Goal: Check status: Check status

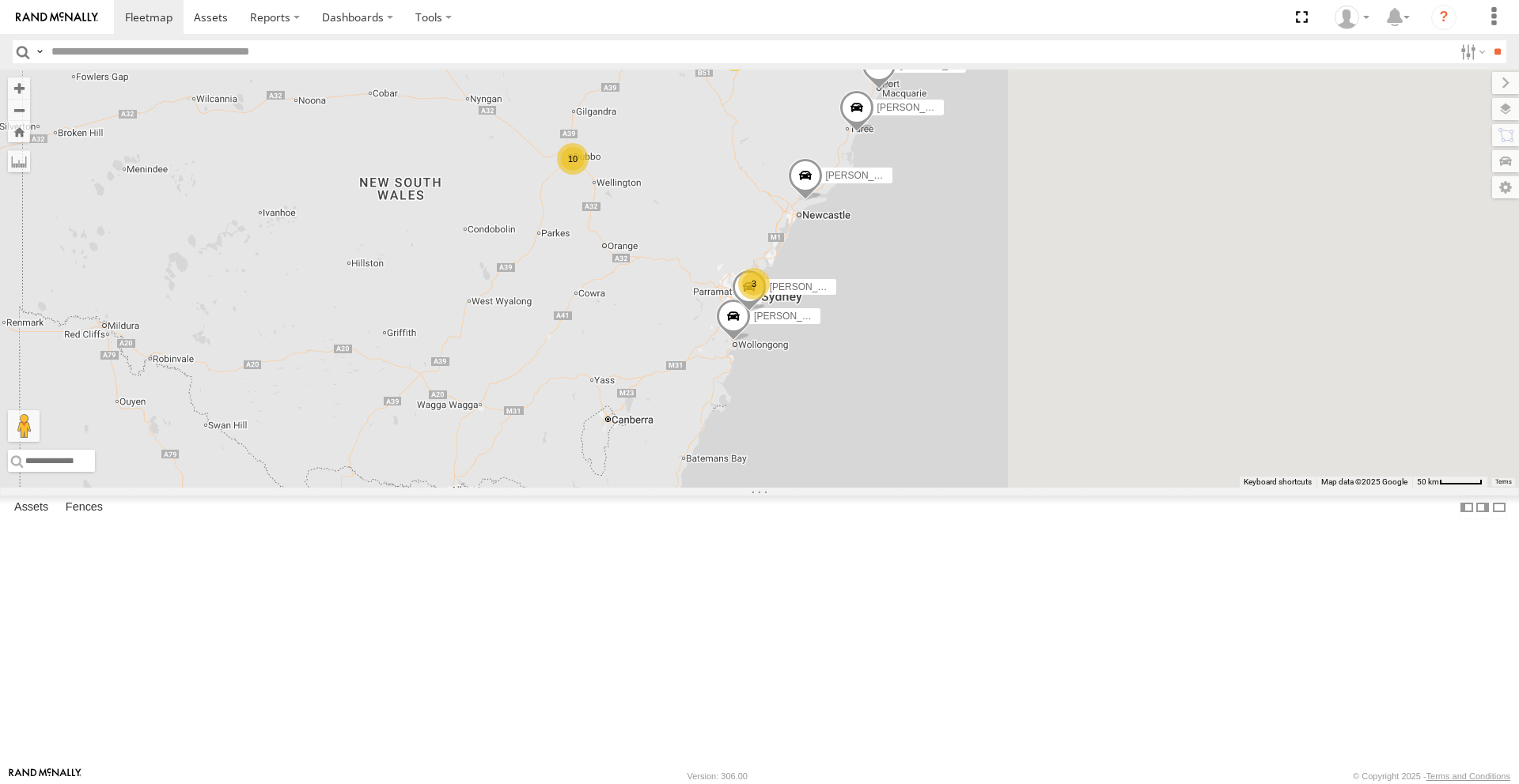
drag, startPoint x: 1011, startPoint y: 336, endPoint x: 625, endPoint y: 255, distance: 394.4
click at [625, 257] on div "[PERSON_NAME] - NEW ute [PERSON_NAME] 10 3 [PERSON_NAME] [PERSON_NAME] 2 [PERSO…" at bounding box center [759, 279] width 1519 height 418
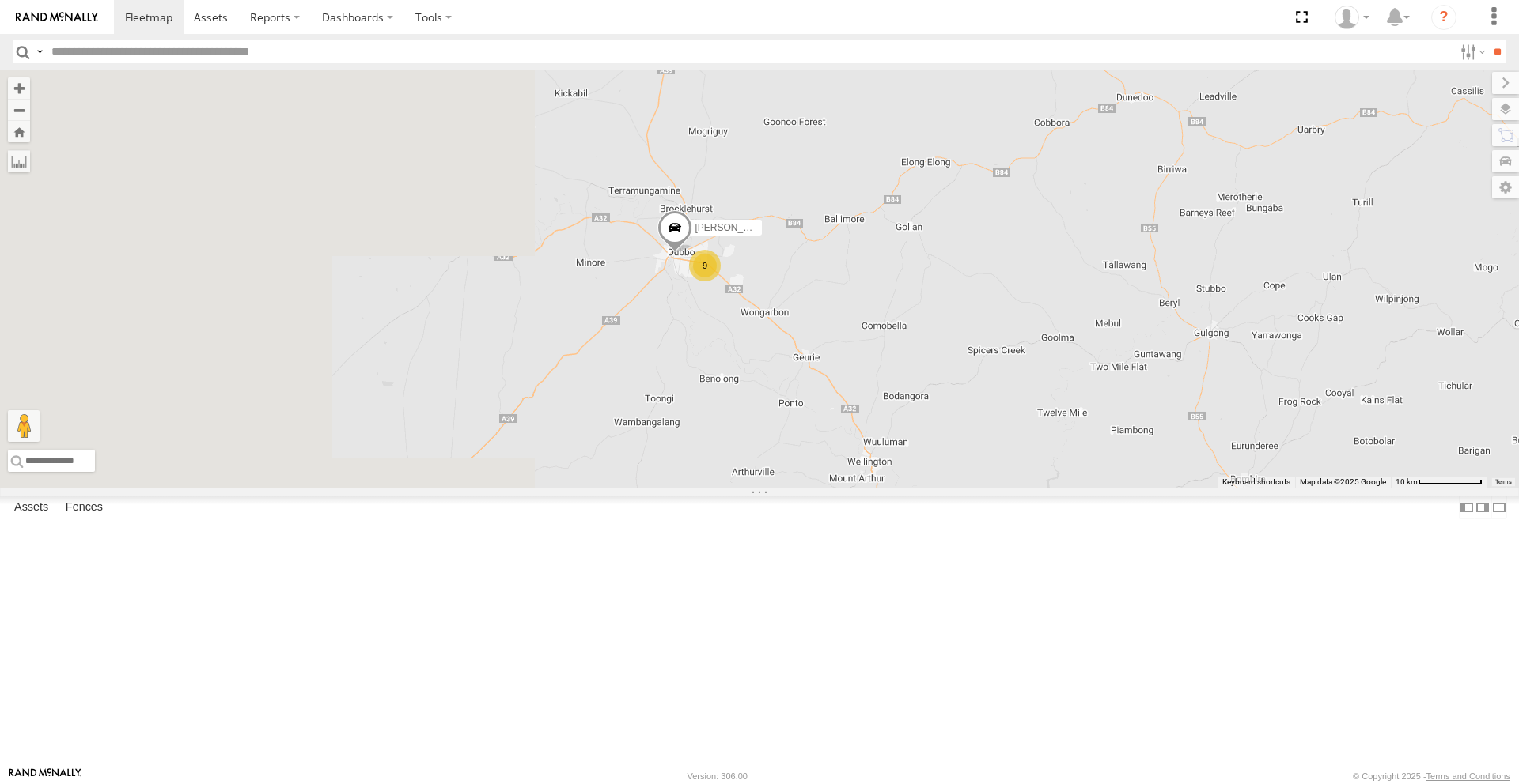
drag, startPoint x: 776, startPoint y: 297, endPoint x: 1102, endPoint y: 392, distance: 339.6
click at [1107, 394] on div "[PERSON_NAME] - NEW ute [PERSON_NAME] [PERSON_NAME] [PERSON_NAME] [PERSON_NAME]…" at bounding box center [759, 279] width 1519 height 418
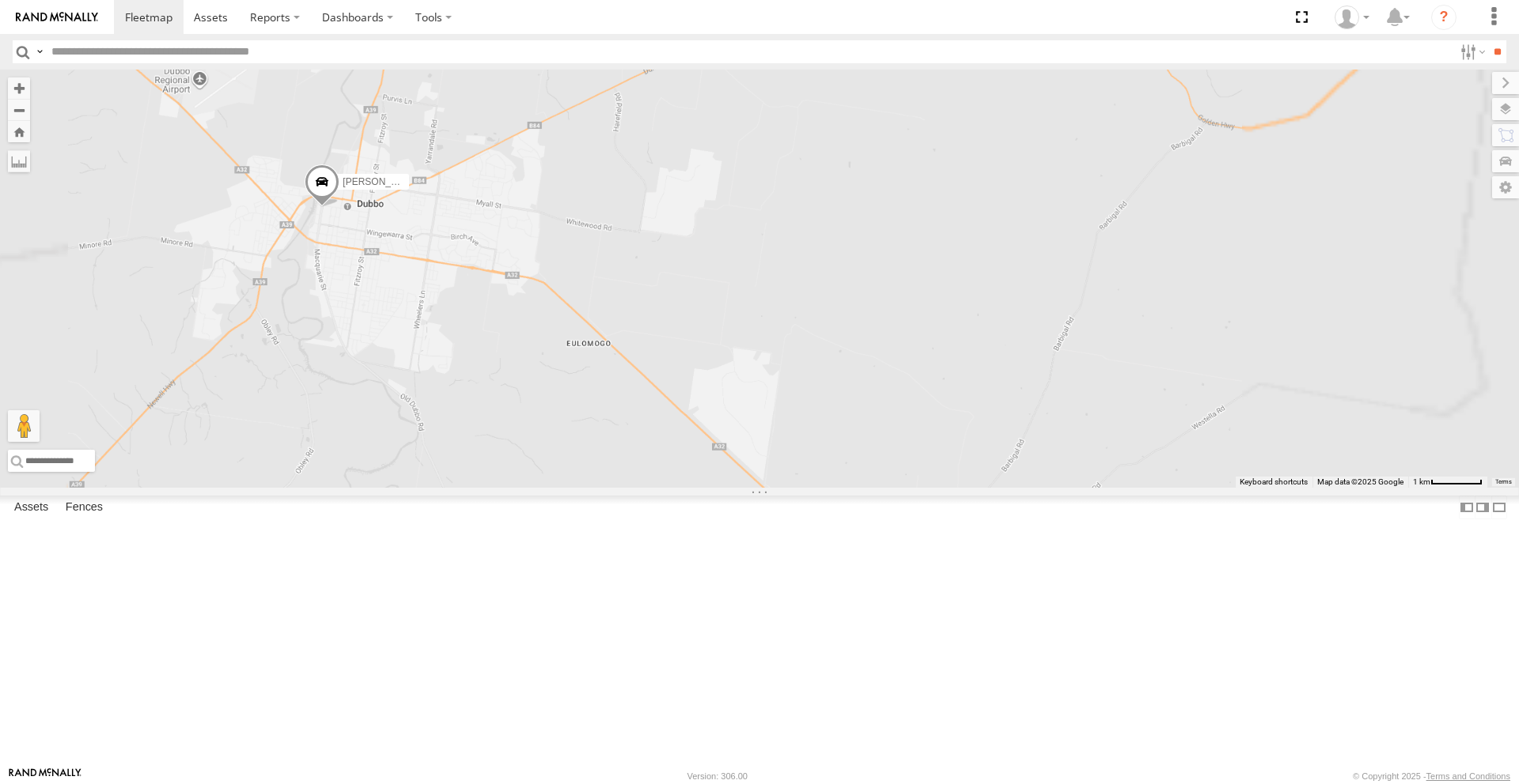
drag, startPoint x: 881, startPoint y: 601, endPoint x: 834, endPoint y: 419, distance: 188.0
click at [834, 419] on div "[PERSON_NAME] - NEW ute [PERSON_NAME] [PERSON_NAME] [PERSON_NAME] [PERSON_NAME]…" at bounding box center [759, 279] width 1519 height 418
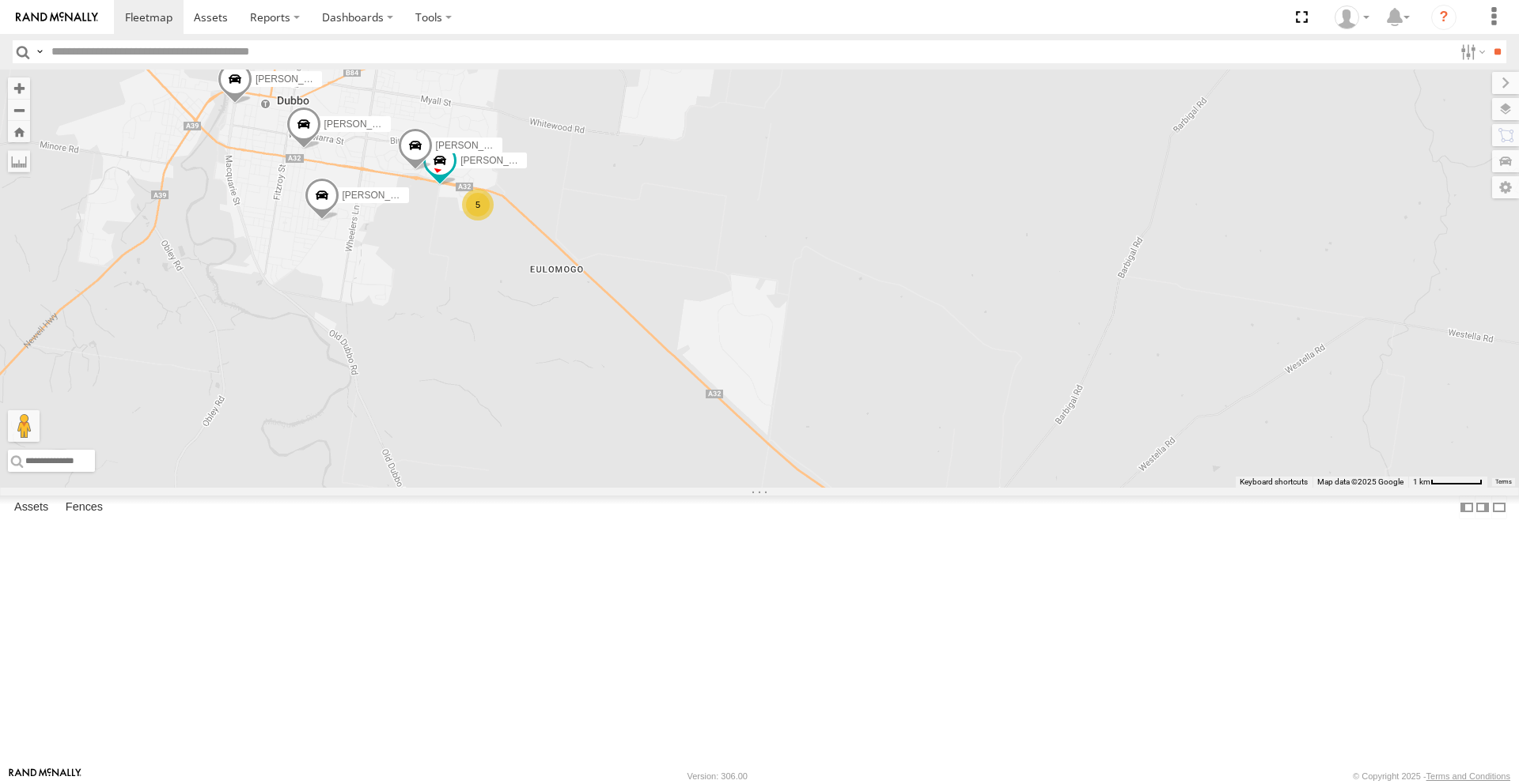
drag, startPoint x: 784, startPoint y: 418, endPoint x: 992, endPoint y: 543, distance: 242.7
click at [992, 488] on div "[PERSON_NAME] - NEW ute [PERSON_NAME] [PERSON_NAME] [PERSON_NAME] [PERSON_NAME]…" at bounding box center [759, 279] width 1519 height 418
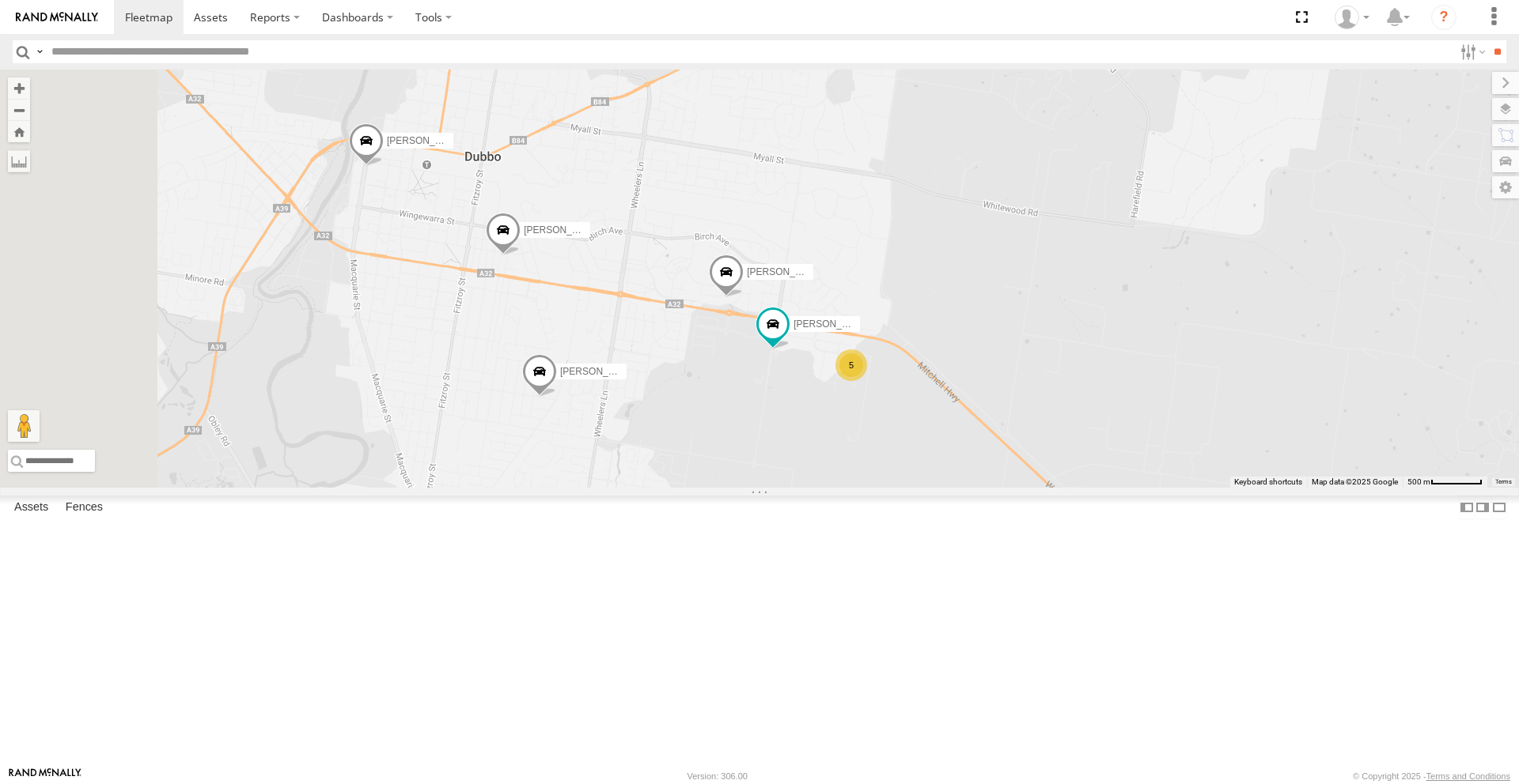
drag, startPoint x: 722, startPoint y: 461, endPoint x: 832, endPoint y: 500, distance: 116.7
click at [832, 488] on div "[PERSON_NAME] - NEW ute [PERSON_NAME] [PERSON_NAME] [PERSON_NAME] [PERSON_NAME]…" at bounding box center [759, 279] width 1519 height 418
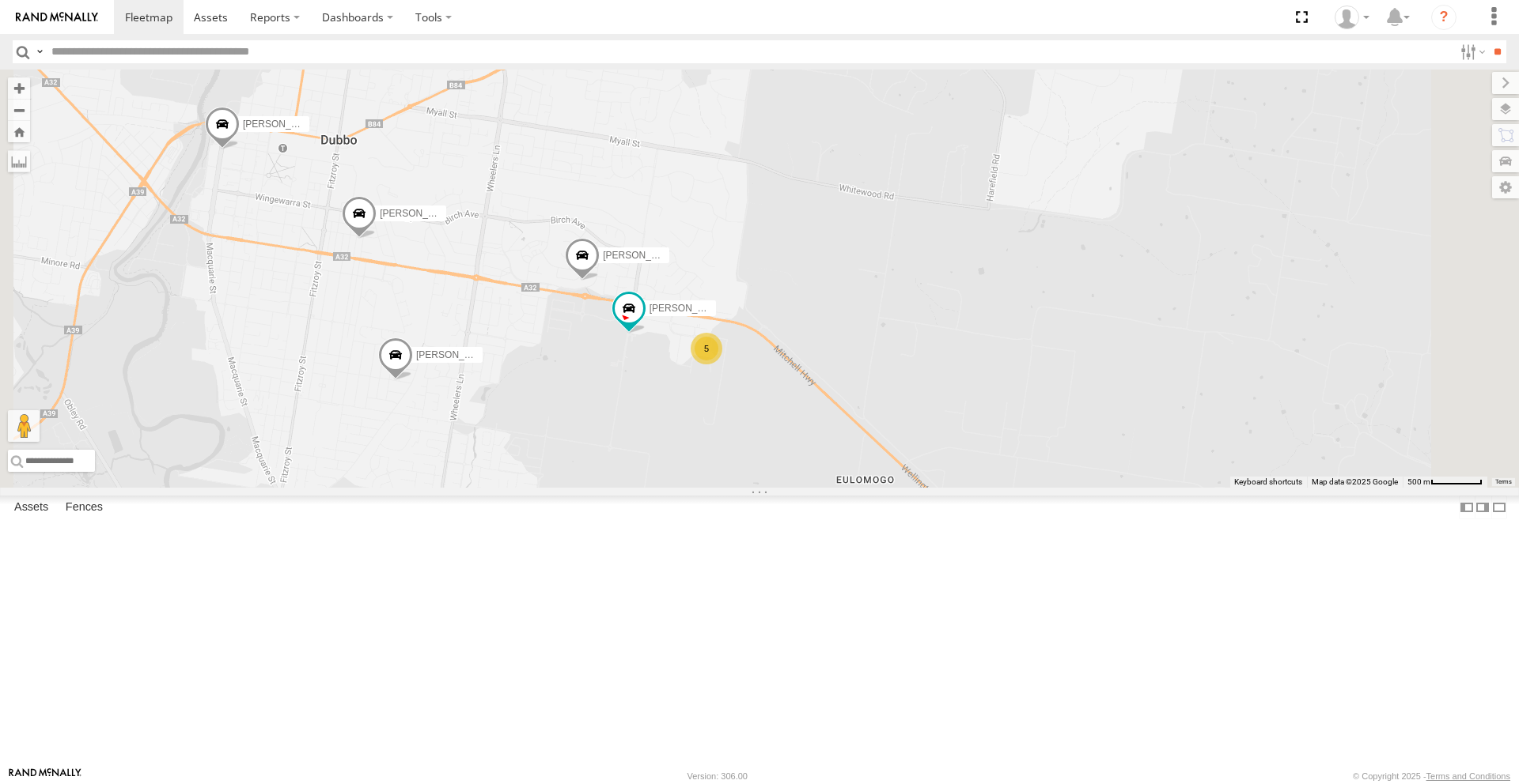
drag, startPoint x: 938, startPoint y: 552, endPoint x: 814, endPoint y: 519, distance: 128.3
click at [810, 488] on div "[PERSON_NAME] - NEW ute [PERSON_NAME] [PERSON_NAME] [PERSON_NAME] [PERSON_NAME]…" at bounding box center [759, 279] width 1519 height 418
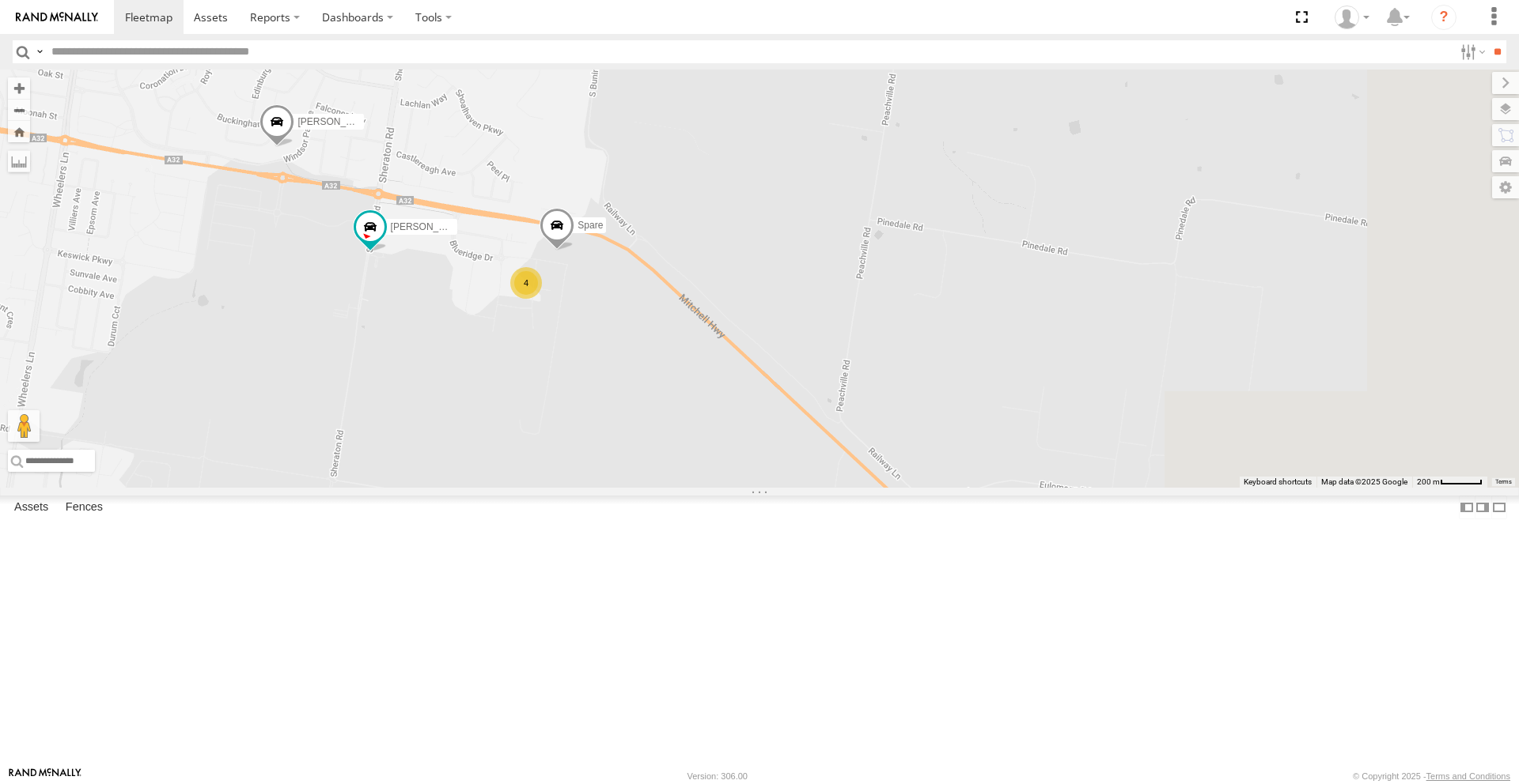
drag, startPoint x: 873, startPoint y: 518, endPoint x: 663, endPoint y: 491, distance: 211.7
click at [661, 488] on div "[PERSON_NAME] - NEW ute [PERSON_NAME] [PERSON_NAME] [PERSON_NAME] [PERSON_NAME]…" at bounding box center [759, 279] width 1519 height 418
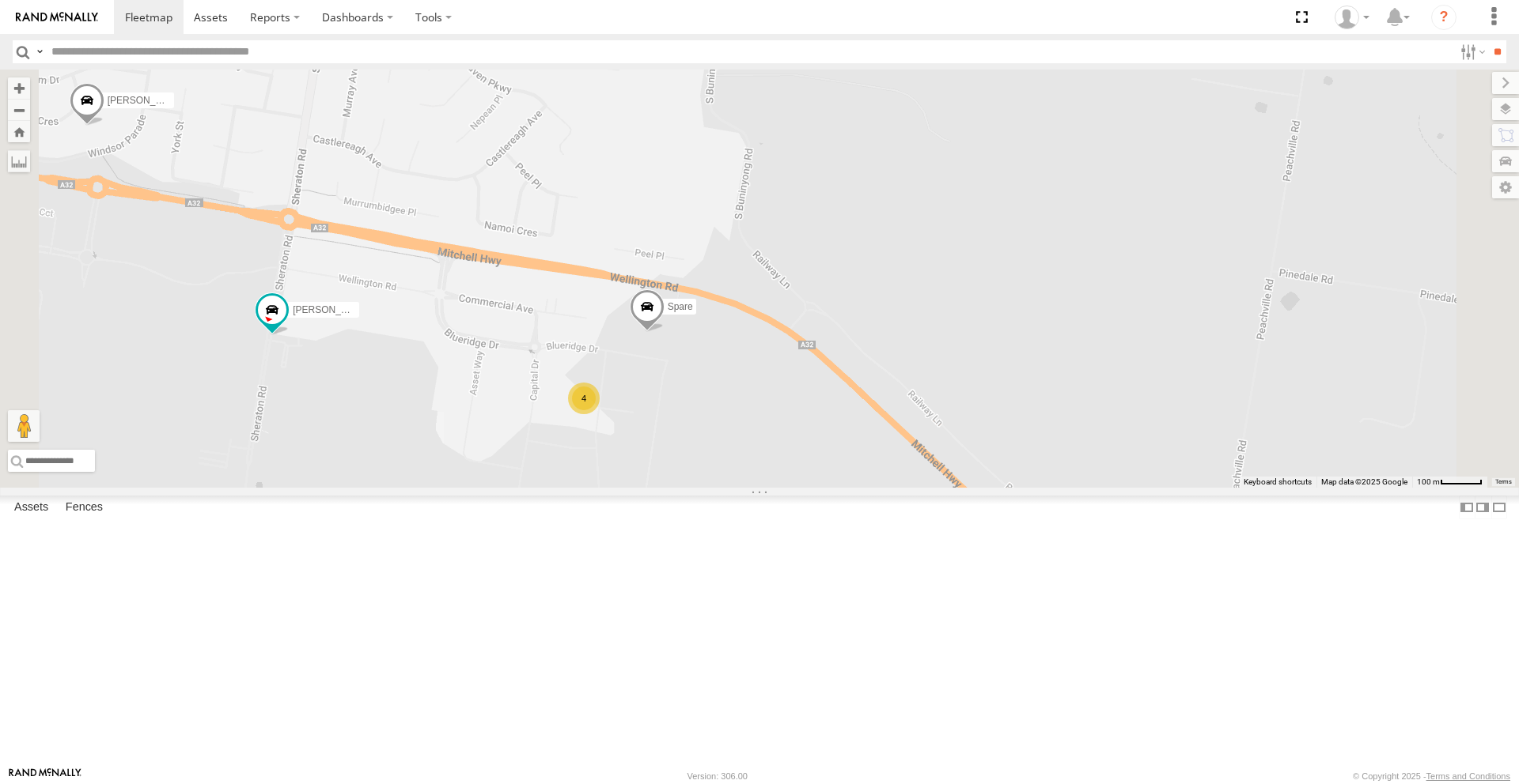
drag, startPoint x: 630, startPoint y: 422, endPoint x: 668, endPoint y: 551, distance: 134.5
click at [683, 488] on div "[PERSON_NAME] - NEW ute [PERSON_NAME] [PERSON_NAME] [PERSON_NAME] [PERSON_NAME]…" at bounding box center [759, 279] width 1519 height 418
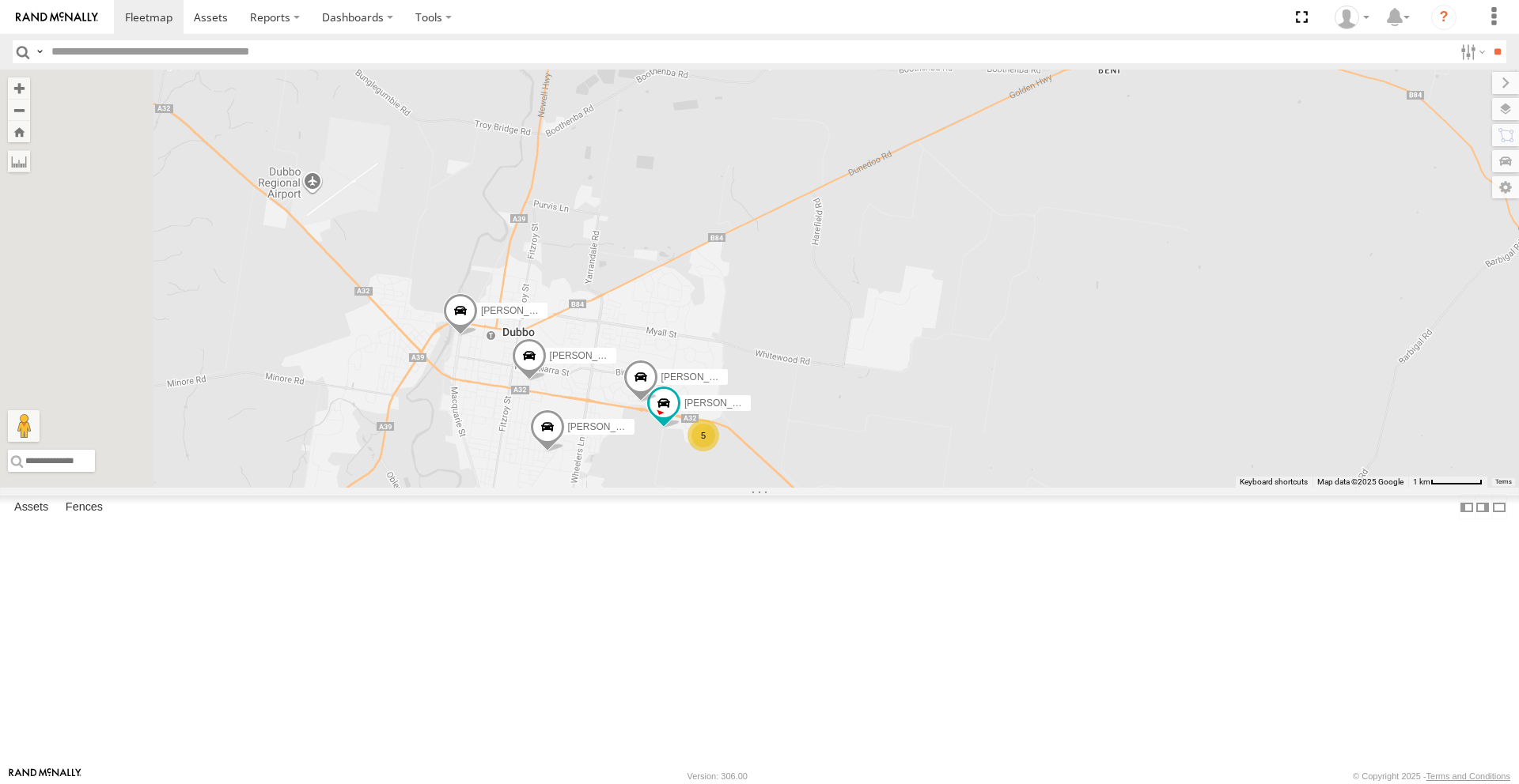
drag, startPoint x: 838, startPoint y: 581, endPoint x: 846, endPoint y: 577, distance: 8.9
click at [894, 488] on div "[PERSON_NAME] - NEW ute [PERSON_NAME] [PERSON_NAME] [PERSON_NAME] [PERSON_NAME]…" at bounding box center [759, 279] width 1519 height 418
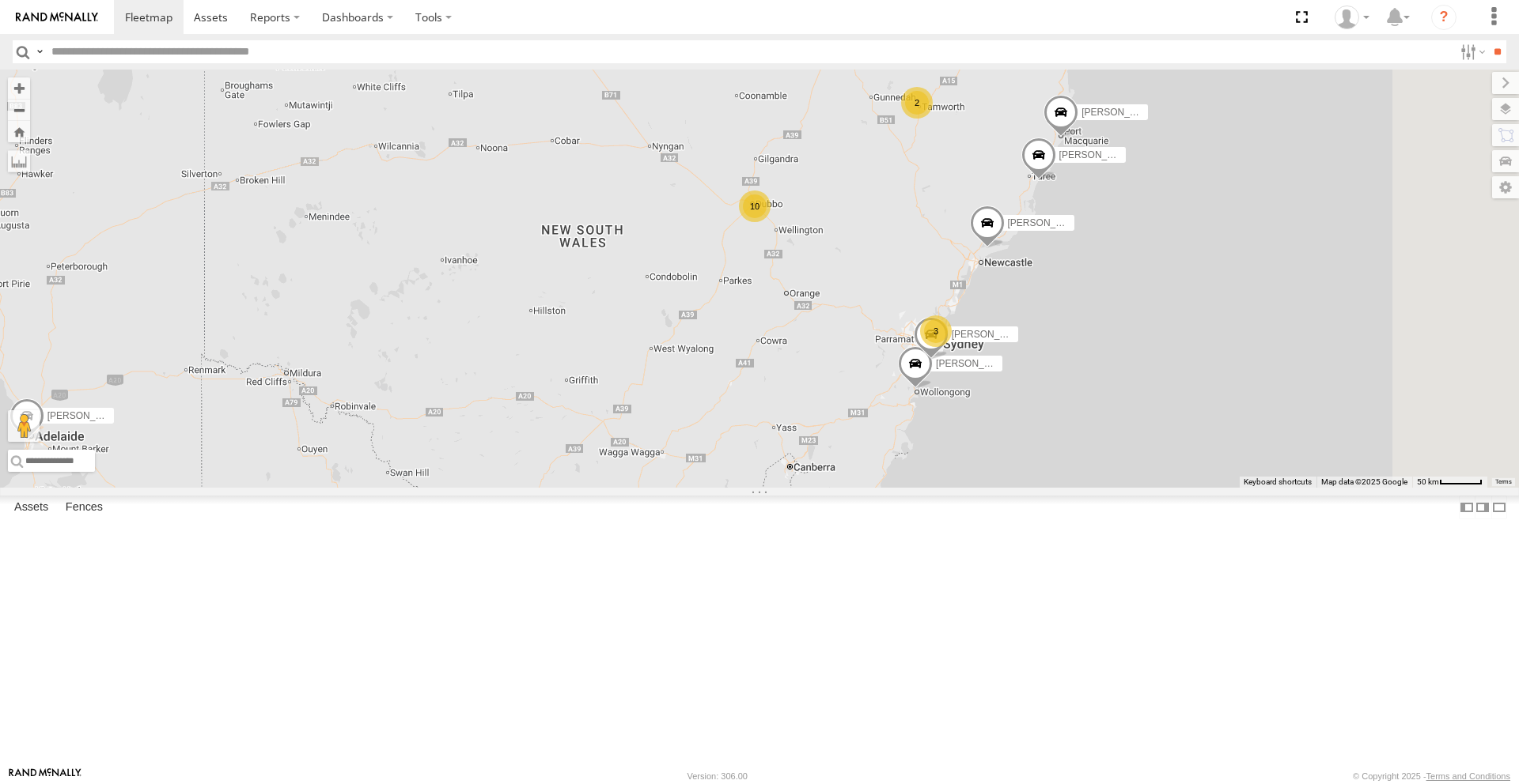
drag, startPoint x: 963, startPoint y: 353, endPoint x: 763, endPoint y: 302, distance: 206.4
click at [762, 302] on div "[PERSON_NAME] 10 3 [PERSON_NAME] [PERSON_NAME] [PERSON_NAME] - NEW ute 2 [PERSO…" at bounding box center [759, 279] width 1519 height 418
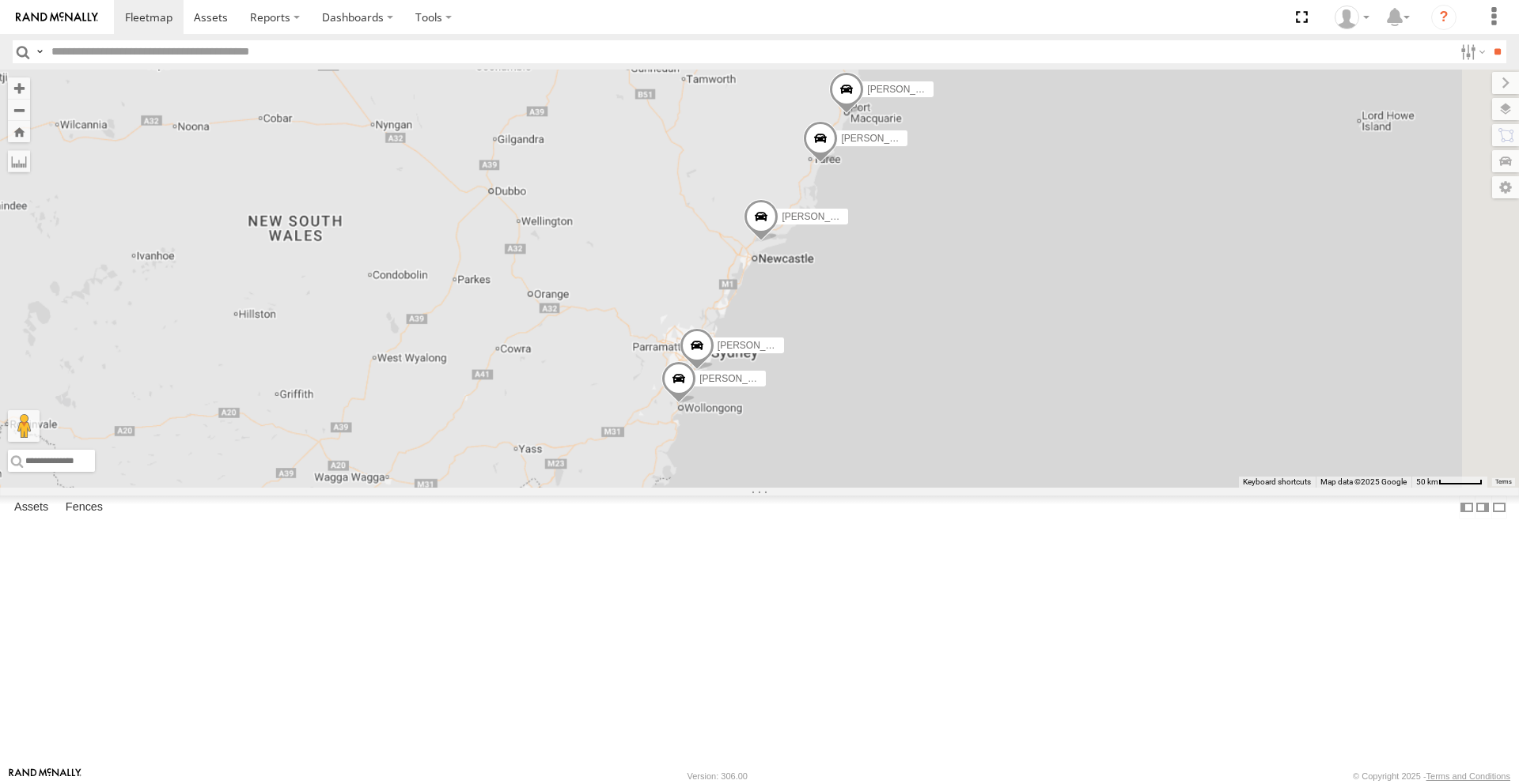
drag, startPoint x: 868, startPoint y: 341, endPoint x: 749, endPoint y: 364, distance: 121.2
click at [749, 365] on div "[PERSON_NAME] [PERSON_NAME] [PERSON_NAME] [PERSON_NAME] - NEW ute [PERSON_NAME]…" at bounding box center [759, 279] width 1519 height 418
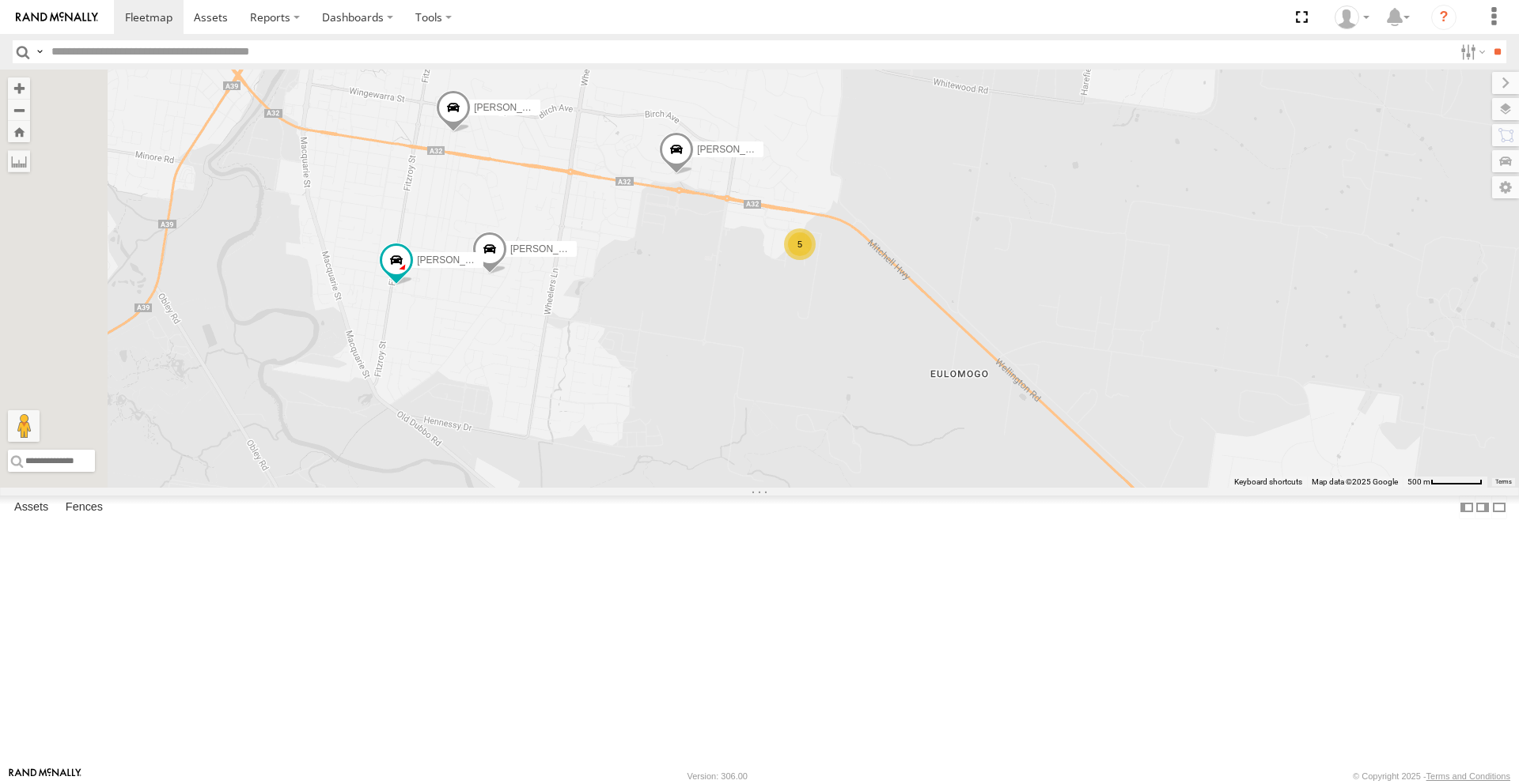
click at [883, 412] on div "[PERSON_NAME] [PERSON_NAME] [PERSON_NAME] [PERSON_NAME] - NEW ute [PERSON_NAME]…" at bounding box center [759, 279] width 1519 height 418
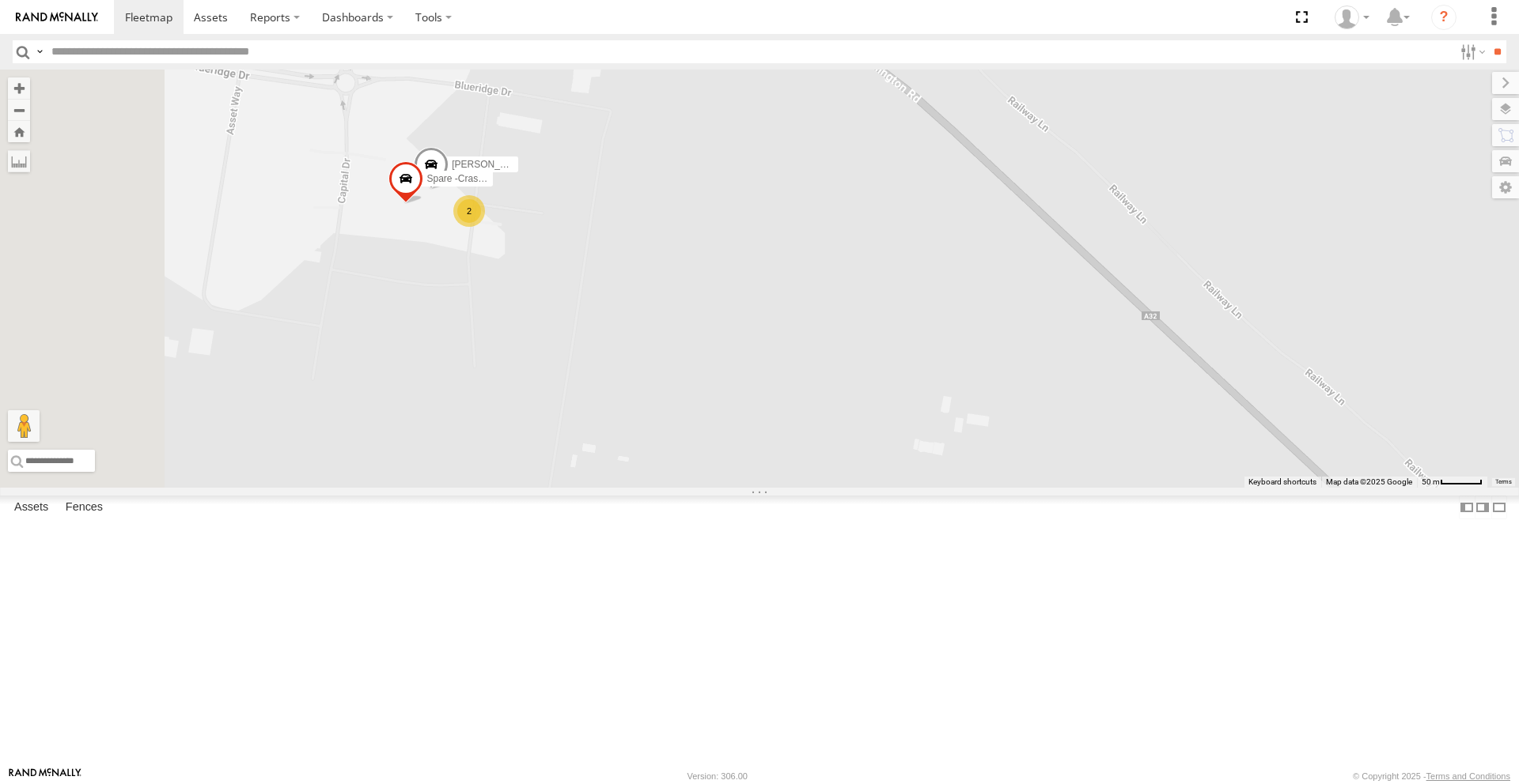
drag, startPoint x: 771, startPoint y: 347, endPoint x: 873, endPoint y: 382, distance: 107.8
click at [943, 421] on div "[PERSON_NAME] [PERSON_NAME] [PERSON_NAME] [PERSON_NAME] - NEW ute [PERSON_NAME]…" at bounding box center [759, 279] width 1519 height 418
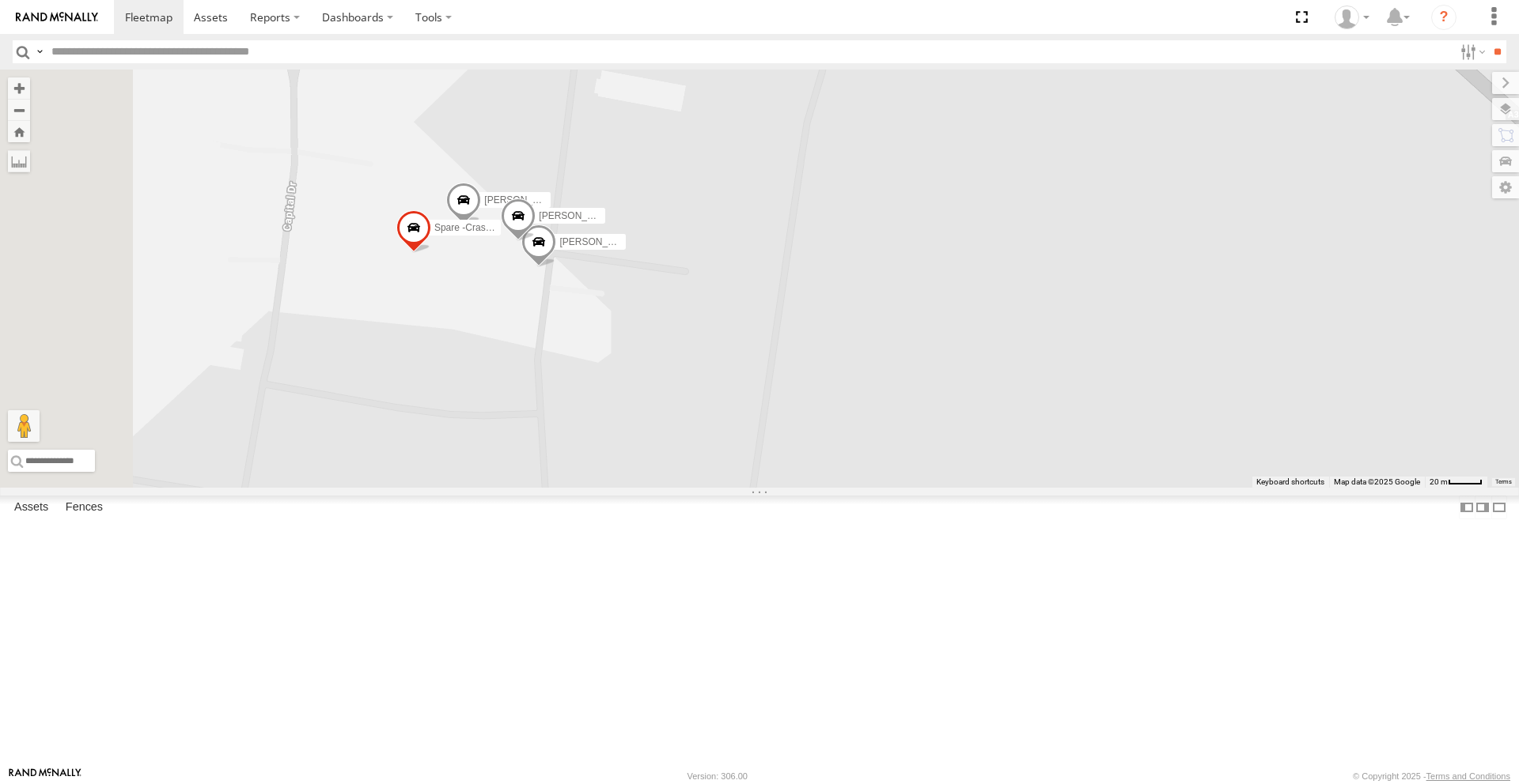
drag, startPoint x: 737, startPoint y: 332, endPoint x: 896, endPoint y: 377, distance: 165.2
click at [896, 377] on div "[PERSON_NAME] [PERSON_NAME] [PERSON_NAME] [PERSON_NAME] - NEW ute [PERSON_NAME]…" at bounding box center [759, 279] width 1519 height 418
